Goal: Information Seeking & Learning: Understand process/instructions

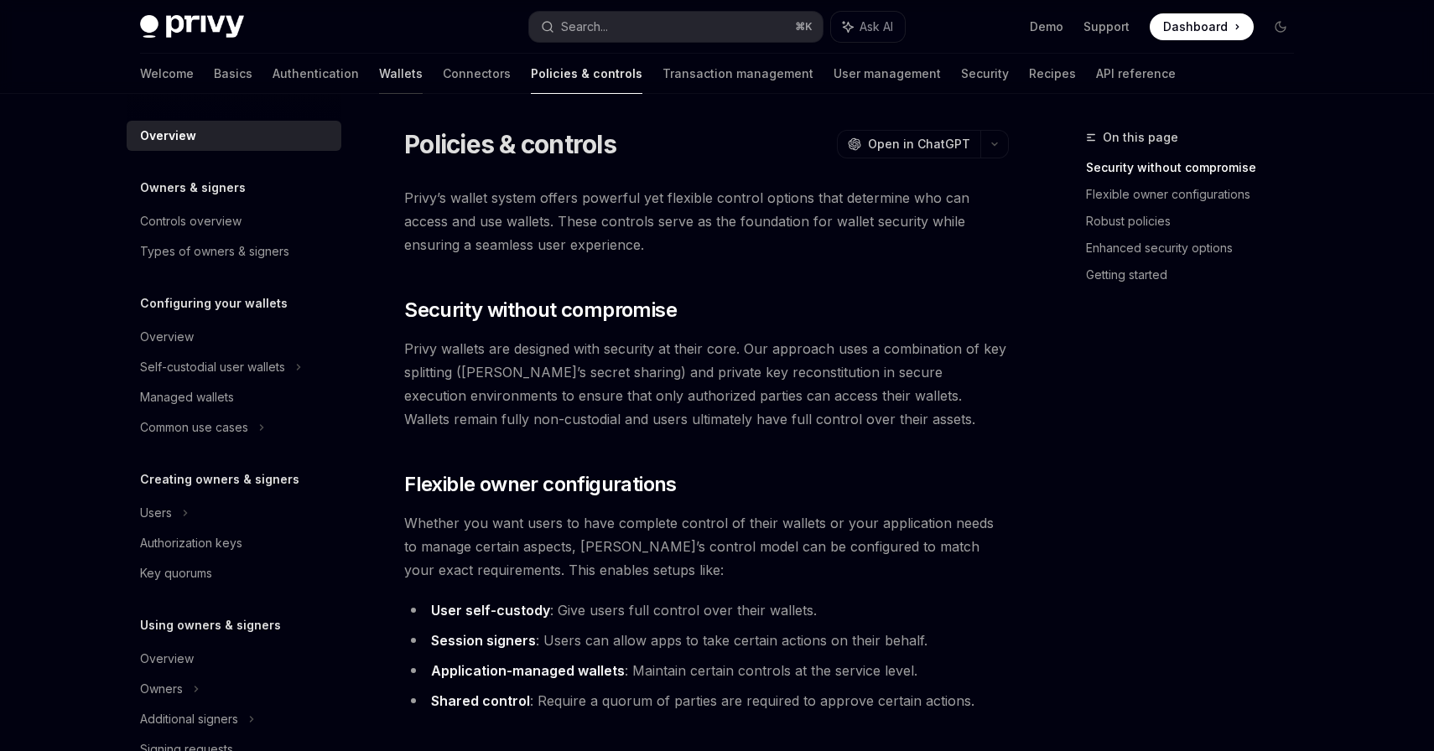
click at [379, 80] on link "Wallets" at bounding box center [401, 74] width 44 height 40
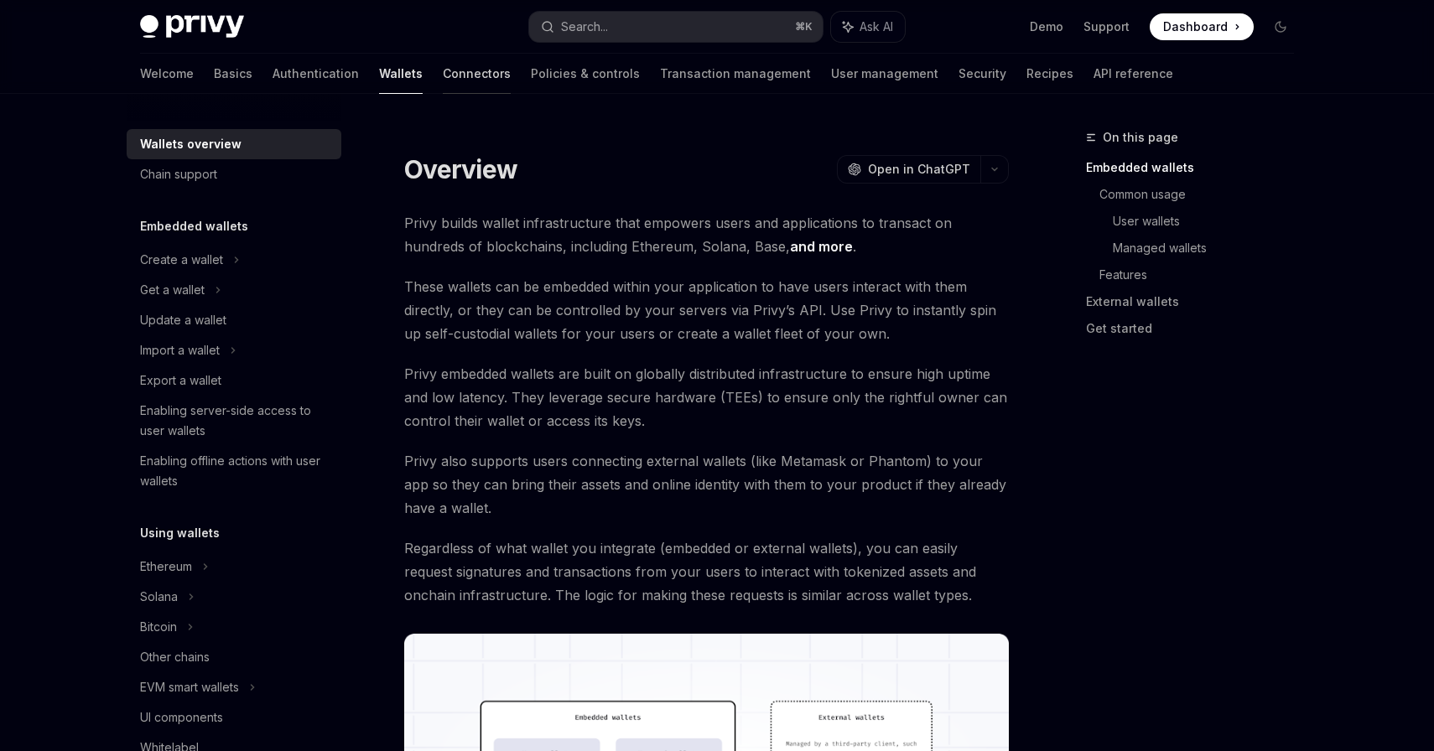
click at [443, 75] on link "Connectors" at bounding box center [477, 74] width 68 height 40
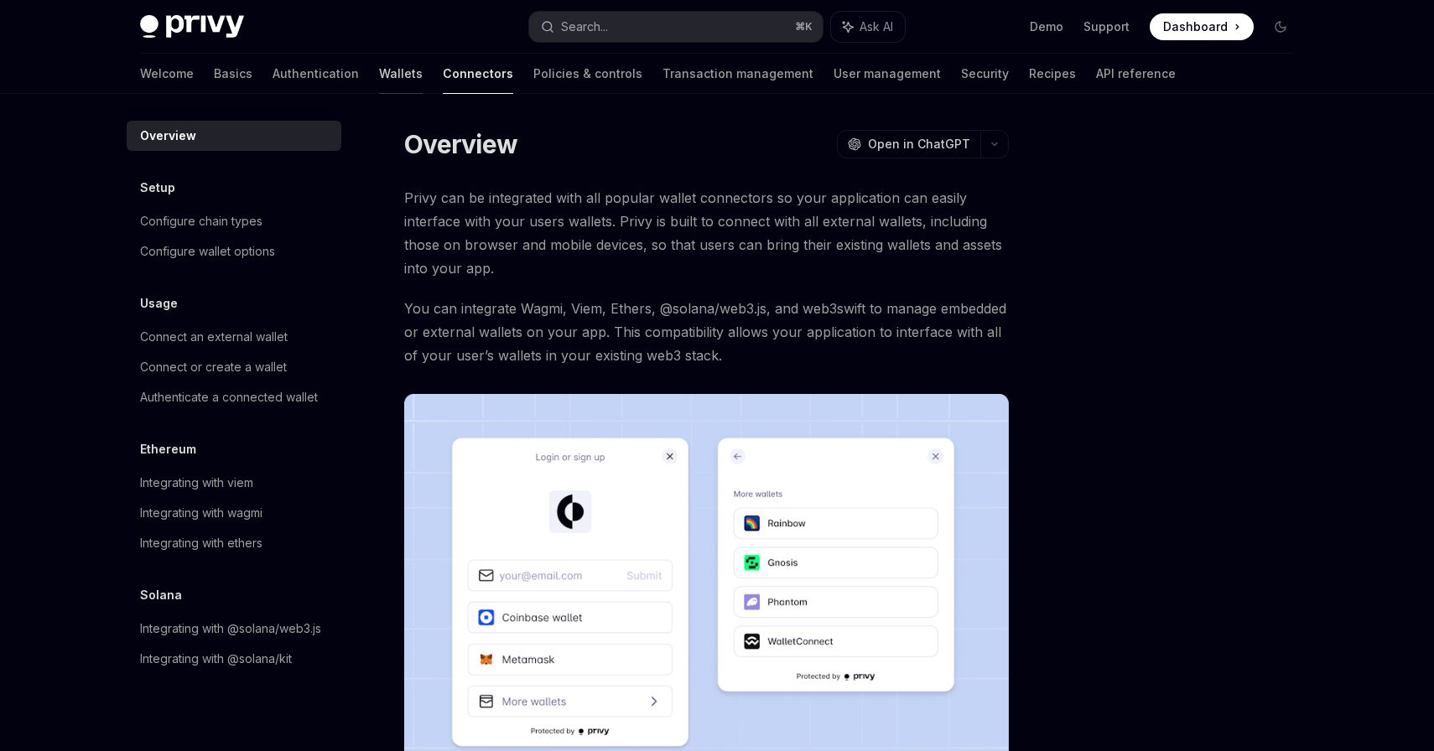
click at [379, 74] on link "Wallets" at bounding box center [401, 74] width 44 height 40
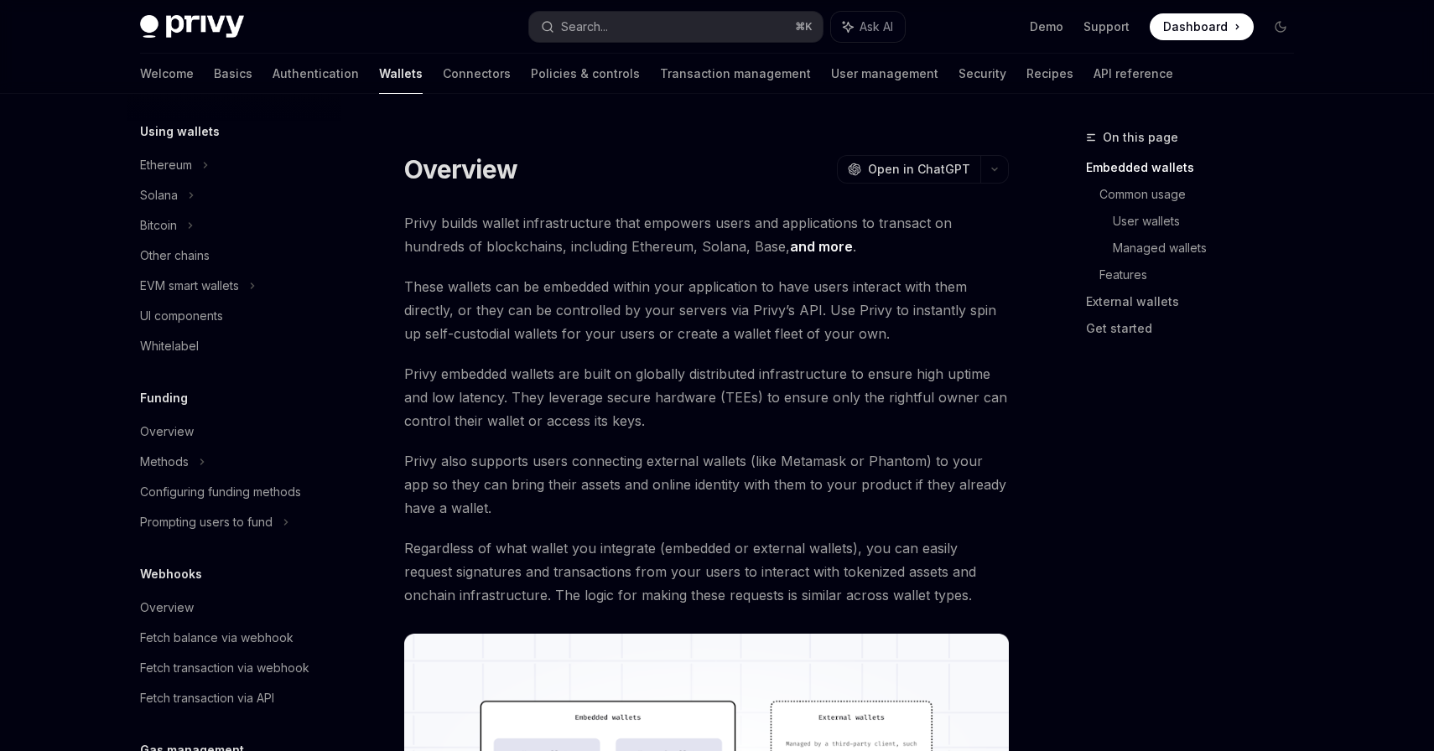
scroll to position [410, 0]
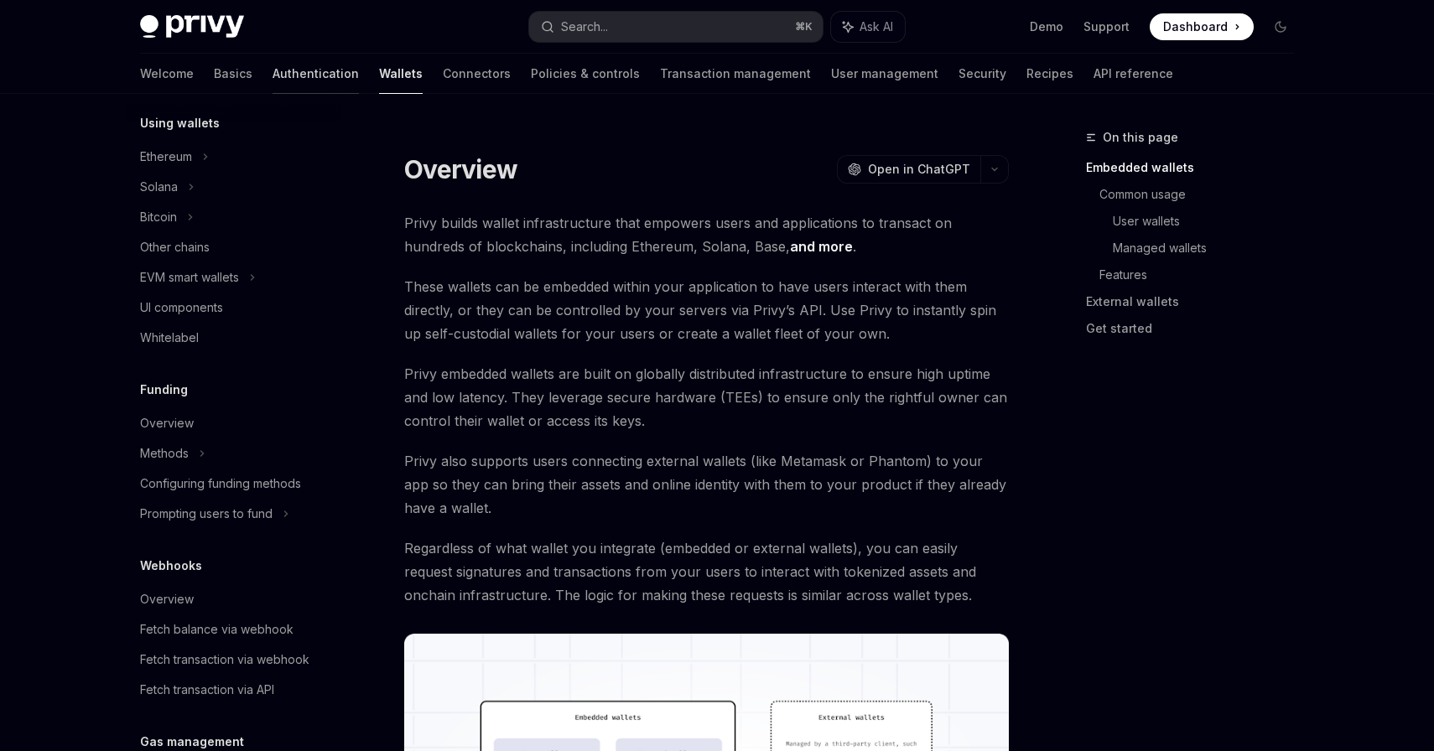
click at [272, 75] on link "Authentication" at bounding box center [315, 74] width 86 height 40
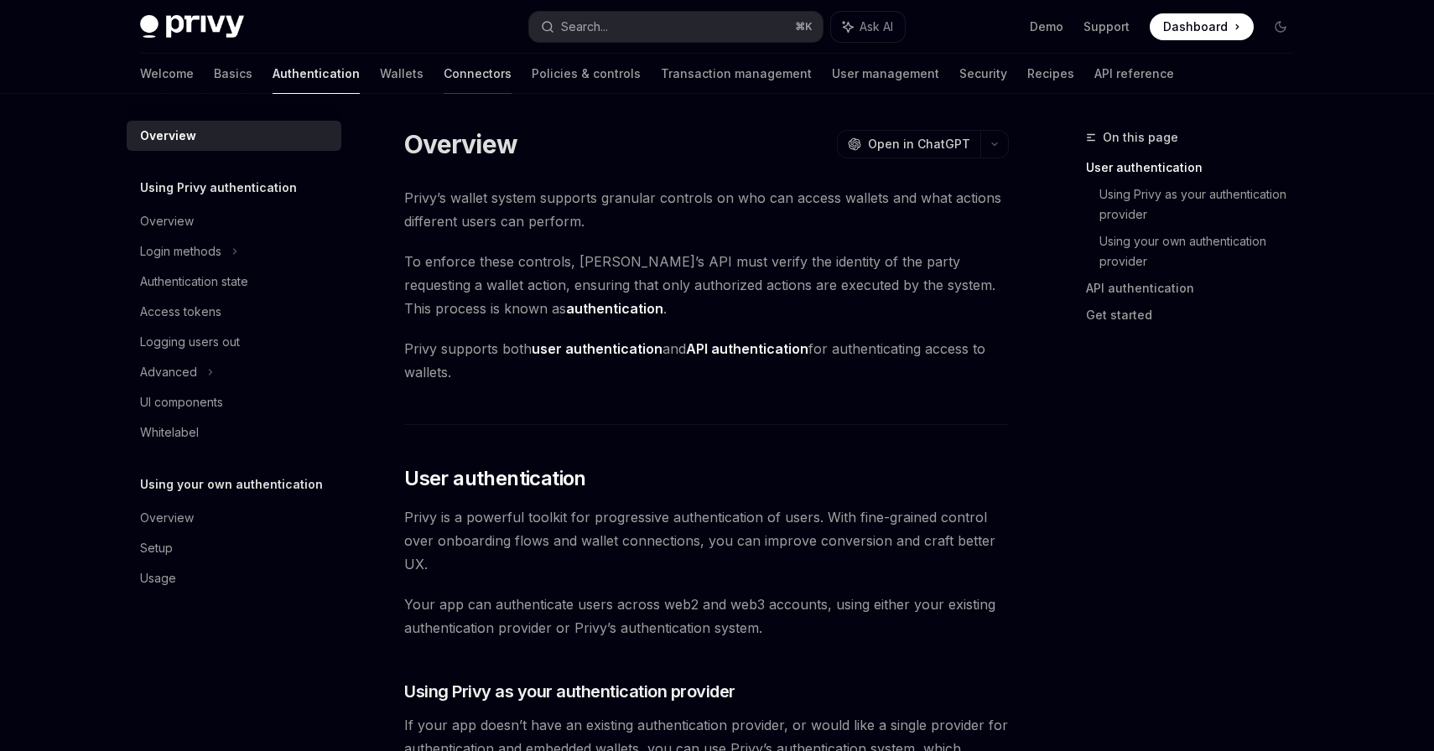
click at [443, 71] on link "Connectors" at bounding box center [477, 74] width 68 height 40
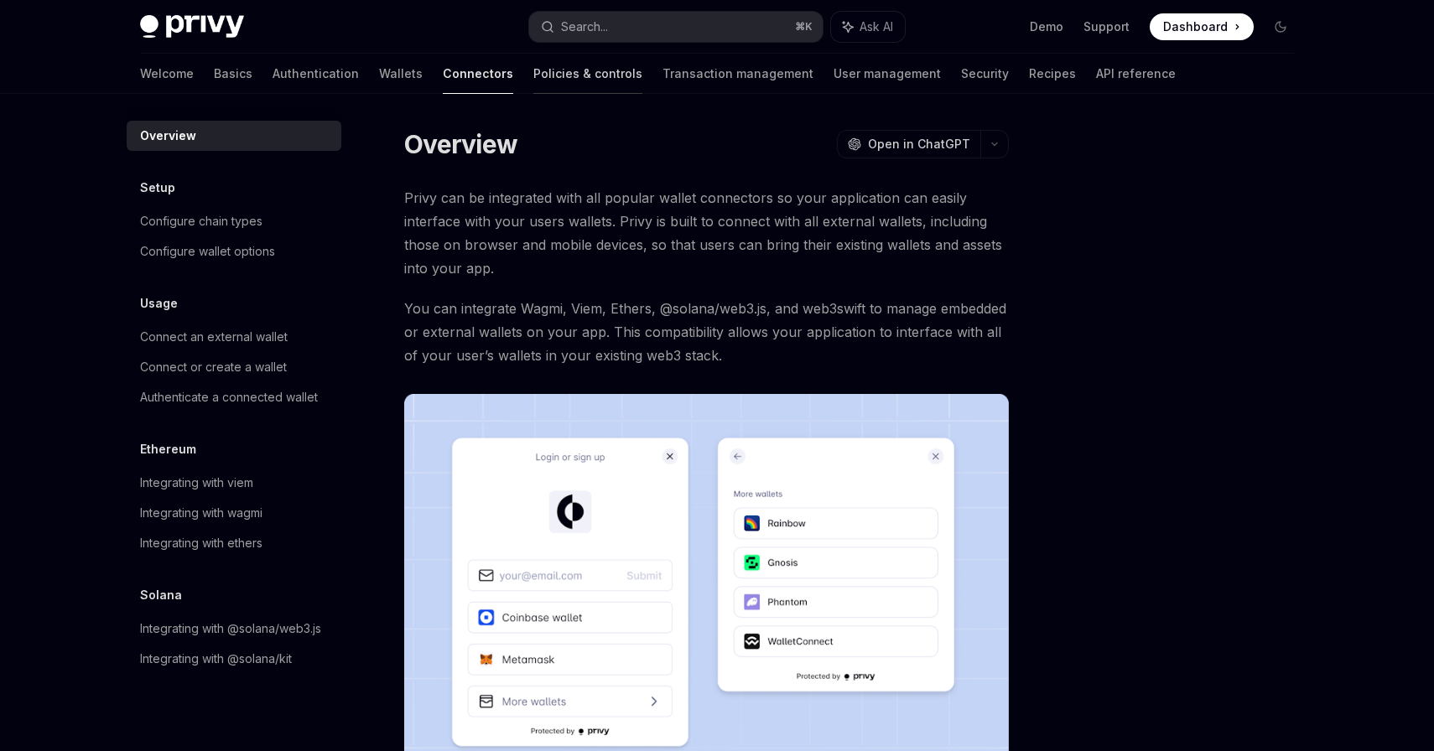
click at [533, 71] on link "Policies & controls" at bounding box center [587, 74] width 109 height 40
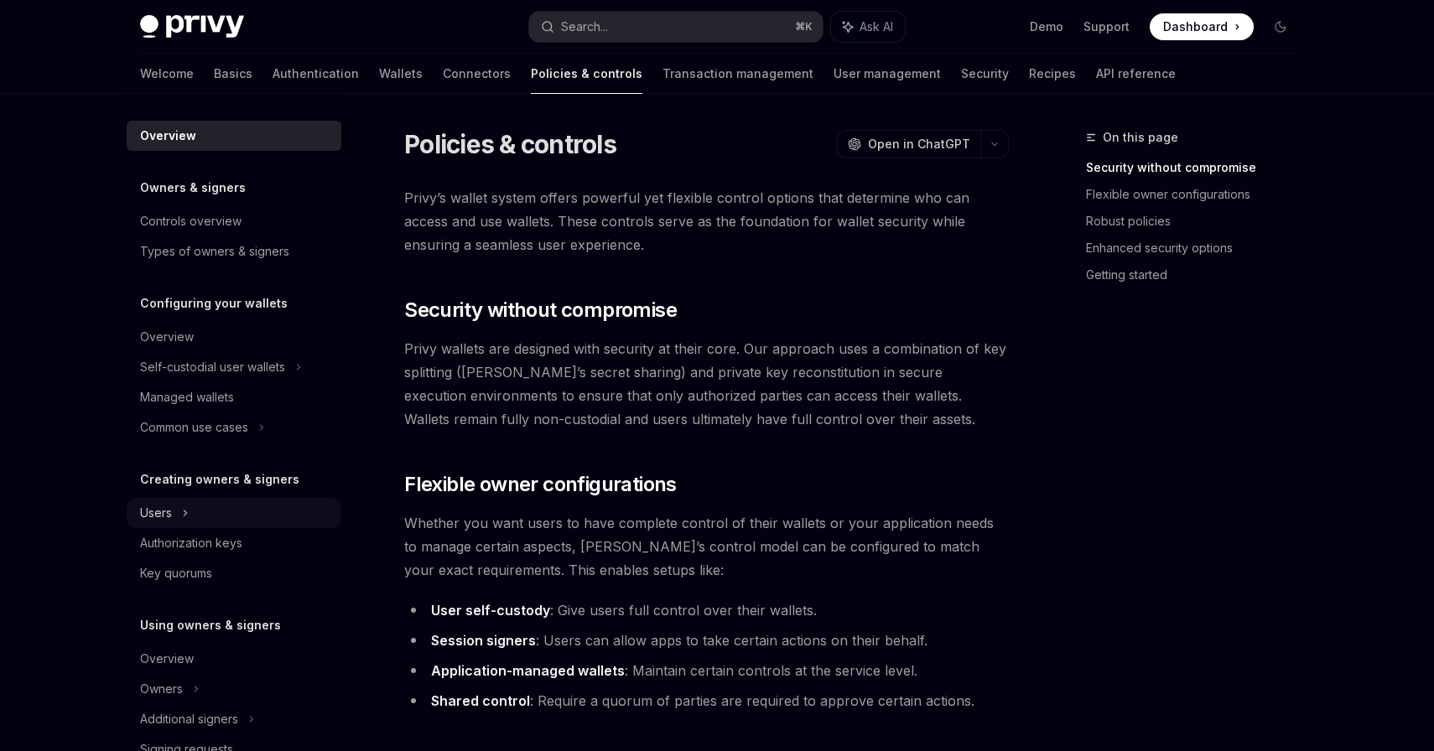
click at [183, 500] on div "Users" at bounding box center [234, 513] width 215 height 30
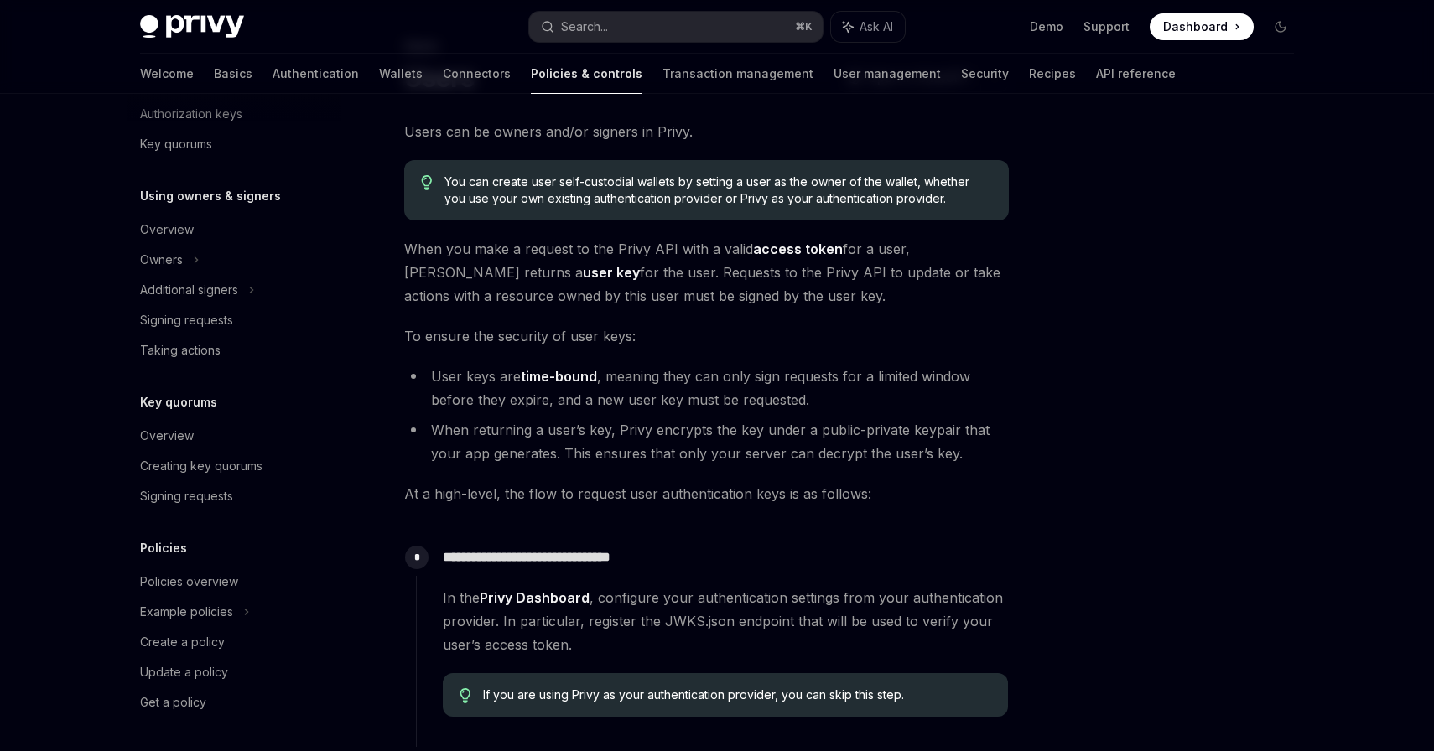
scroll to position [121, 0]
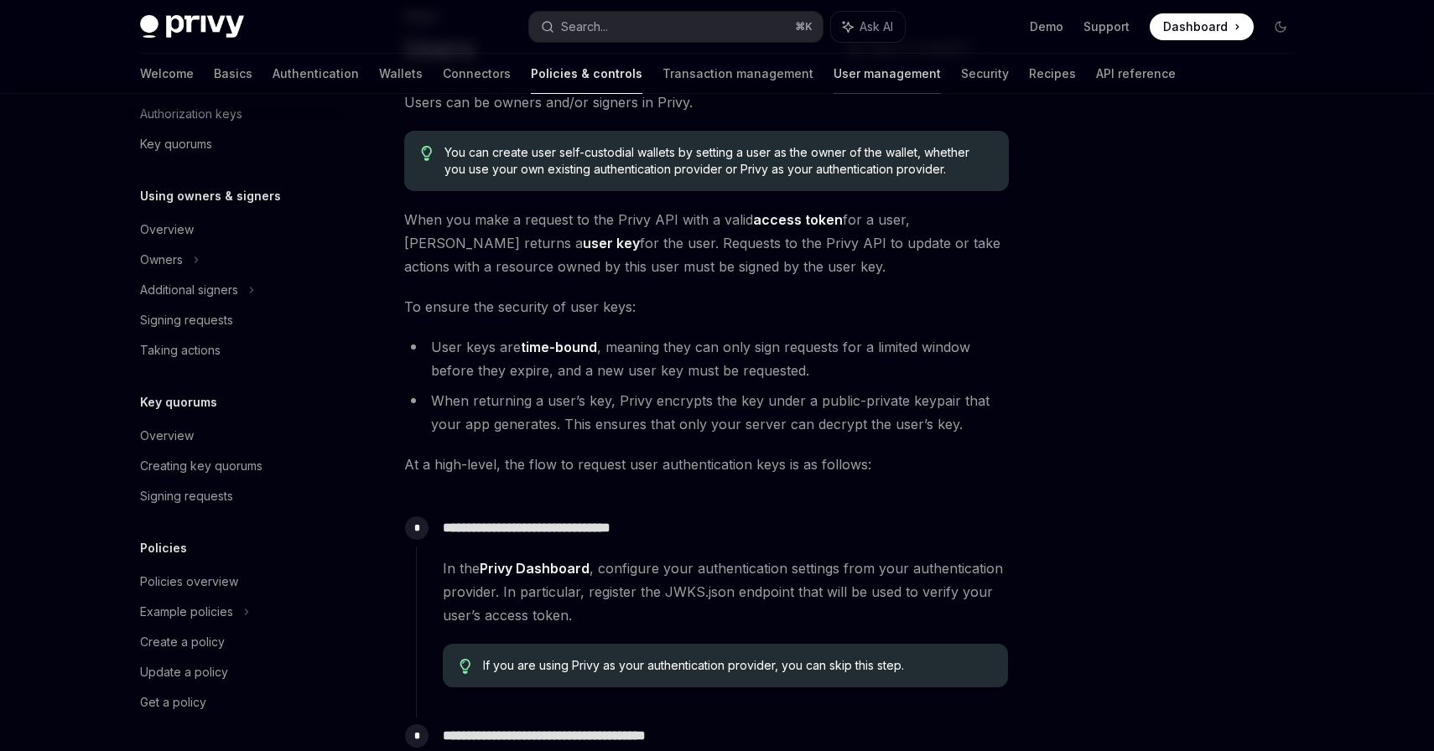
click at [833, 78] on link "User management" at bounding box center [886, 74] width 107 height 40
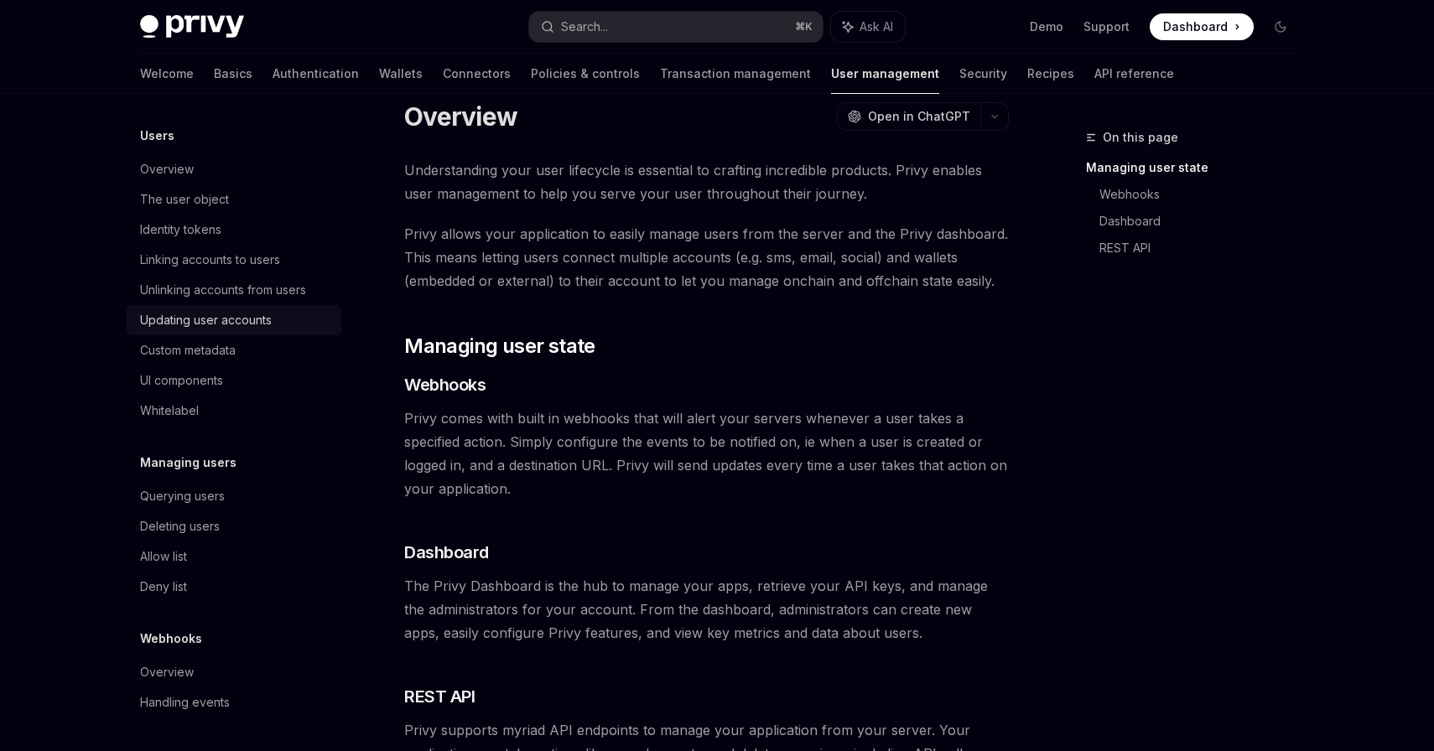
scroll to position [38, 0]
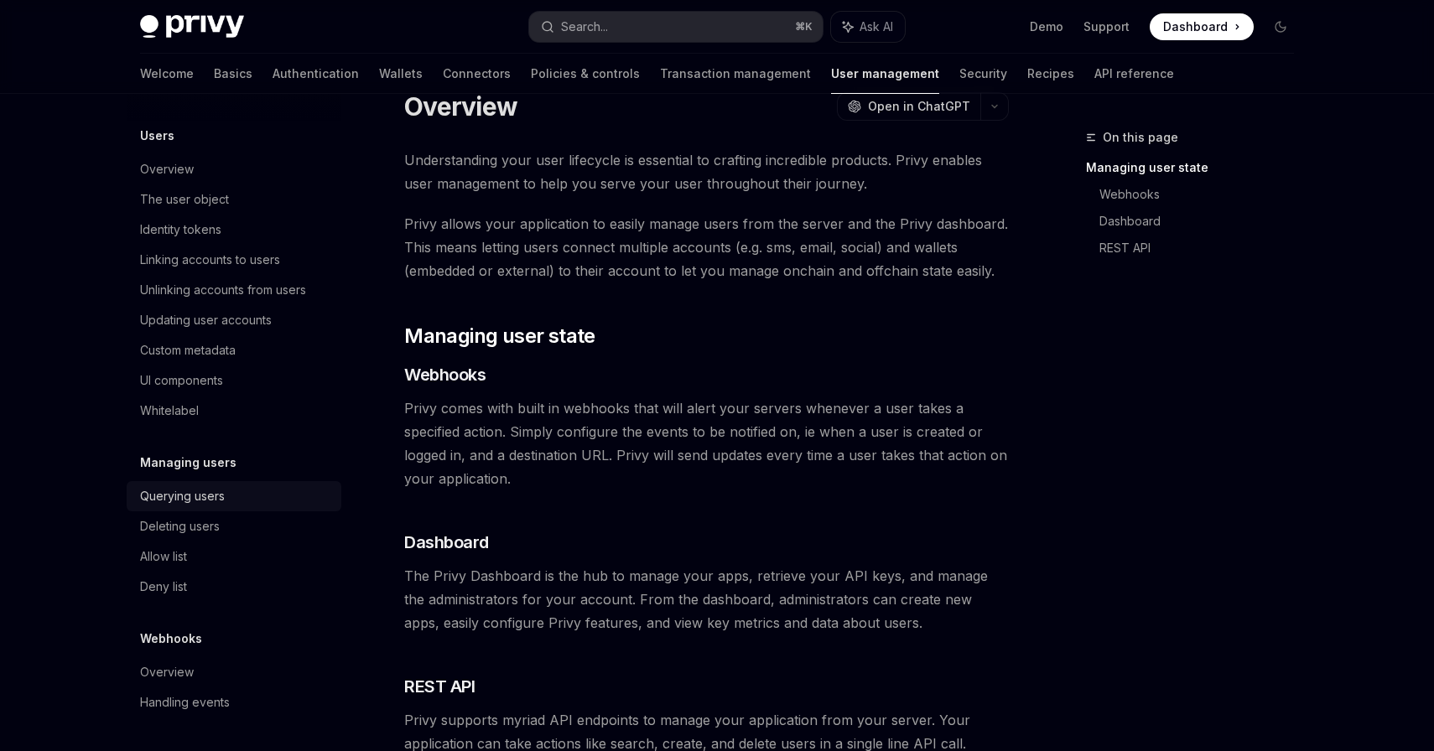
click at [227, 492] on div "Querying users" at bounding box center [235, 496] width 191 height 20
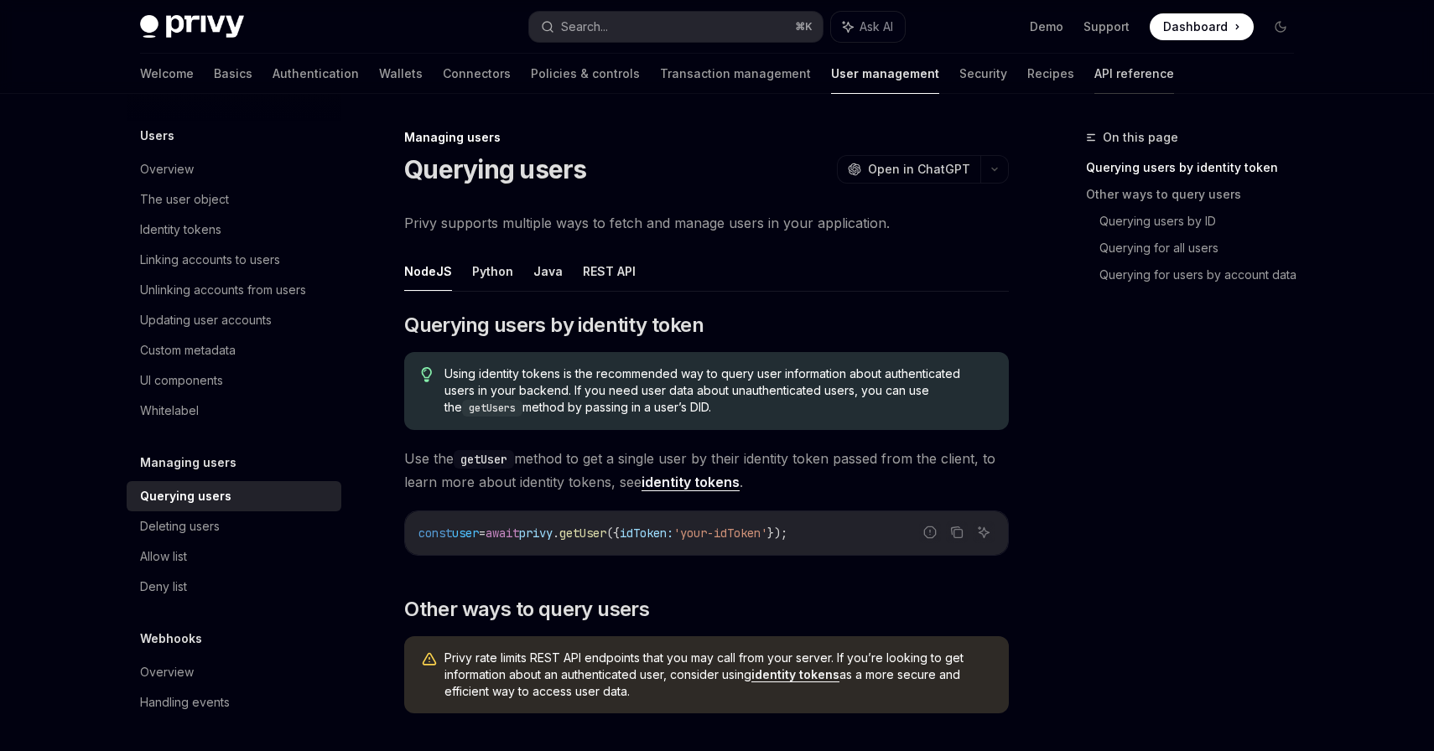
click at [1094, 76] on link "API reference" at bounding box center [1134, 74] width 80 height 40
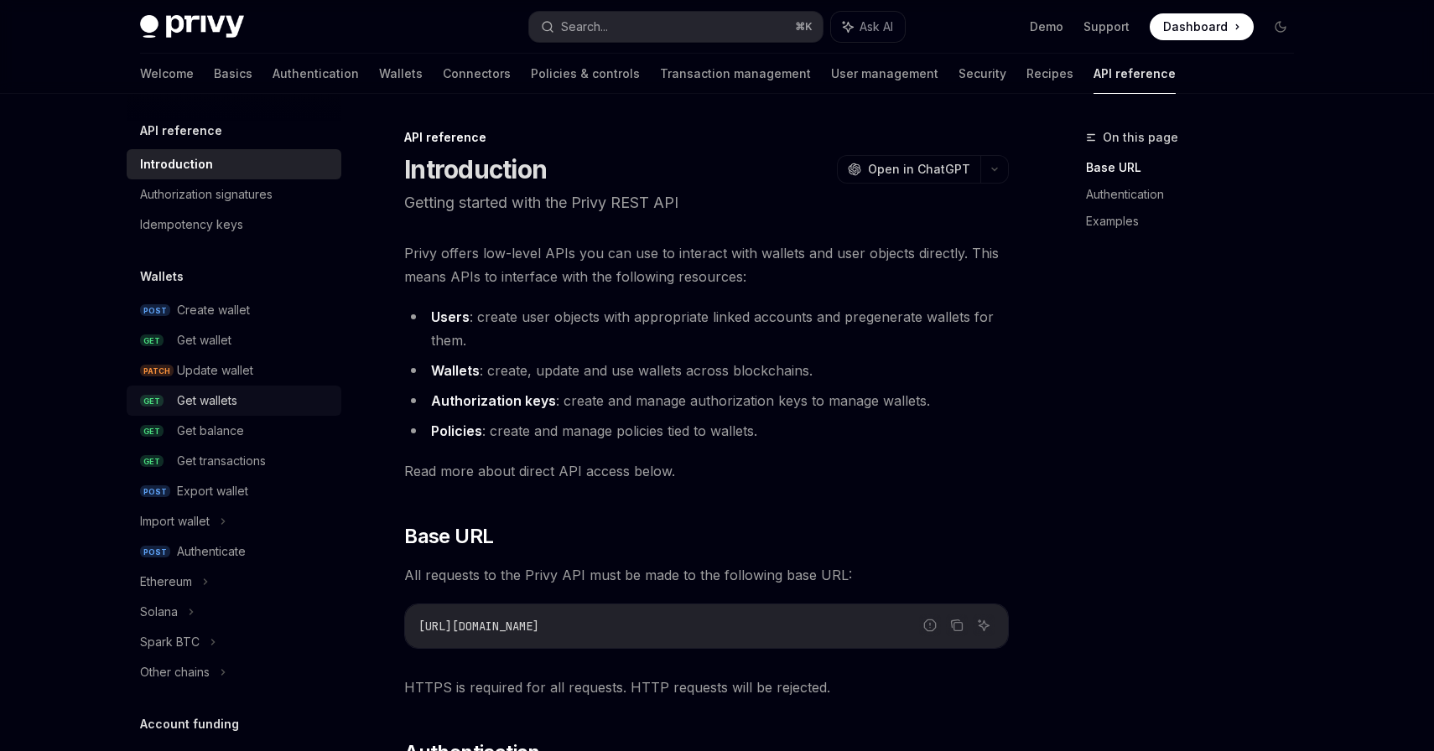
click at [236, 391] on div "Get wallets" at bounding box center [207, 401] width 60 height 20
type textarea "*"
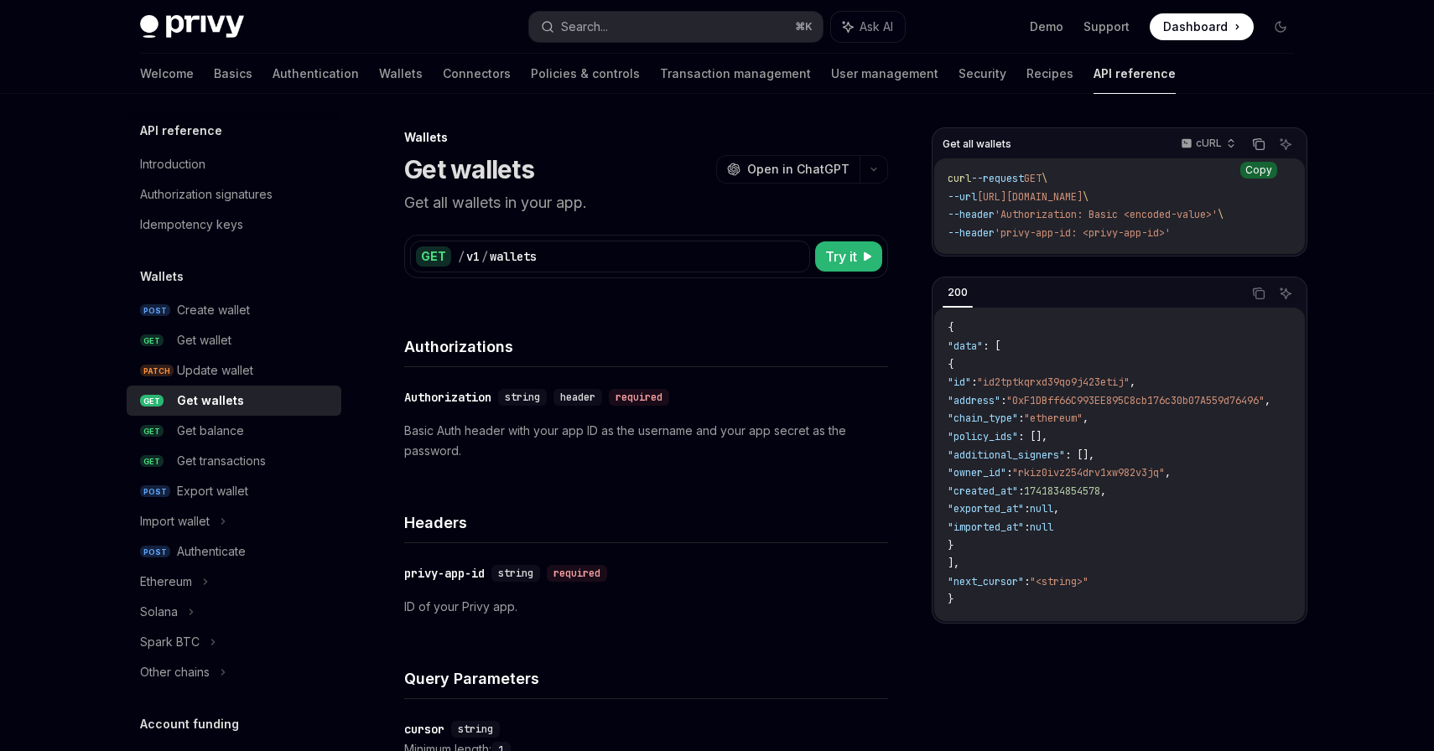
click at [1257, 144] on icon "Copy the contents from the code block" at bounding box center [1258, 143] width 13 height 13
